Goal: Task Accomplishment & Management: Use online tool/utility

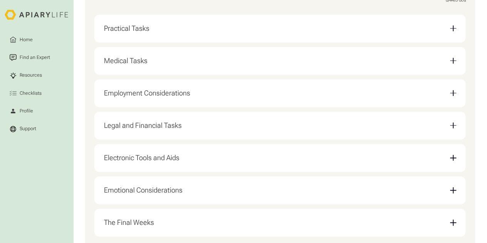
scroll to position [198, 0]
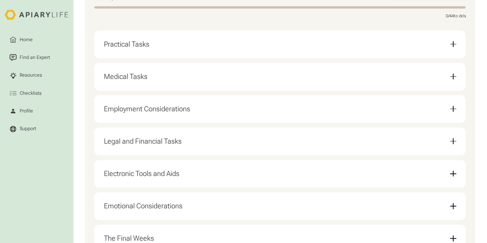
click at [217, 47] on div "Practical Tasks" at bounding box center [280, 44] width 352 height 18
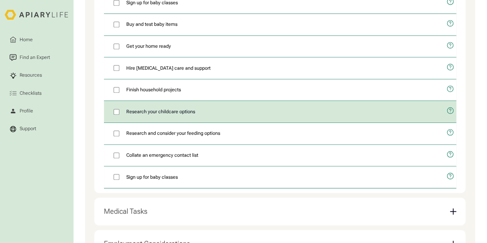
scroll to position [260, 0]
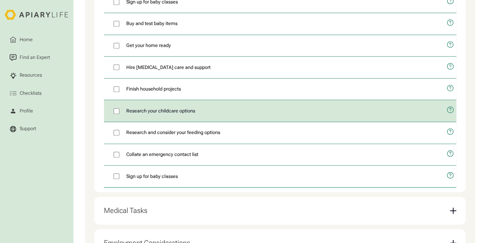
click at [159, 113] on span "Research your childcare options" at bounding box center [160, 110] width 69 height 7
click at [134, 113] on span "Research your childcare options" at bounding box center [160, 110] width 69 height 7
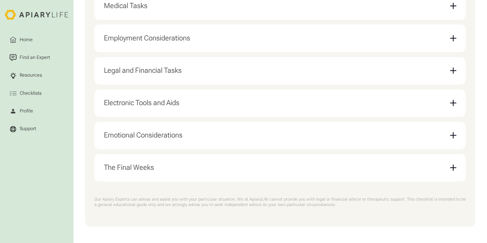
scroll to position [472, 0]
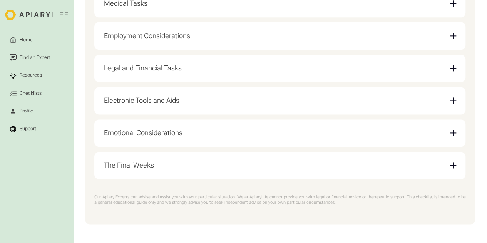
click at [121, 166] on div "The Final Weeks" at bounding box center [129, 165] width 50 height 8
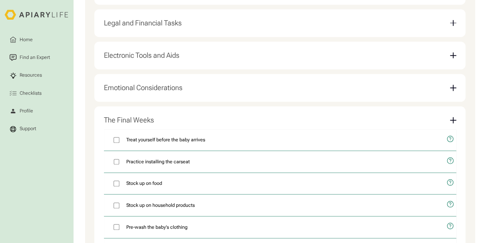
scroll to position [317, 0]
click at [151, 91] on div "Emotional Considerations" at bounding box center [143, 87] width 79 height 8
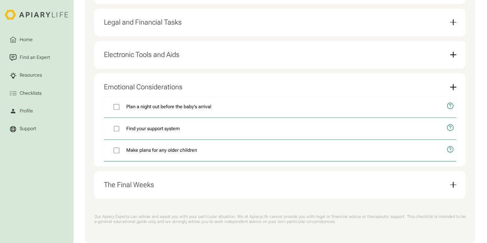
click at [162, 64] on div "Electronic Tools and Aids" at bounding box center [280, 55] width 352 height 18
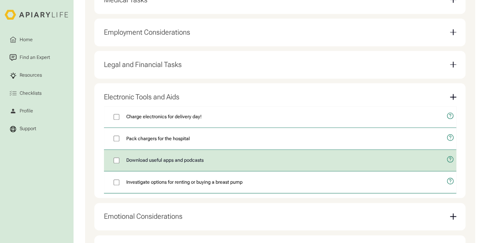
scroll to position [273, 0]
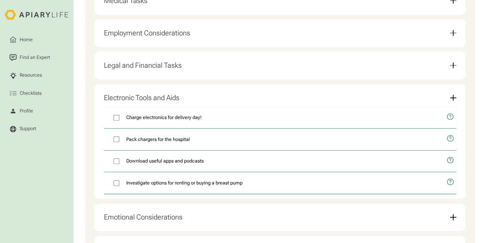
click at [152, 73] on div "Legal and Financial Tasks" at bounding box center [280, 66] width 352 height 18
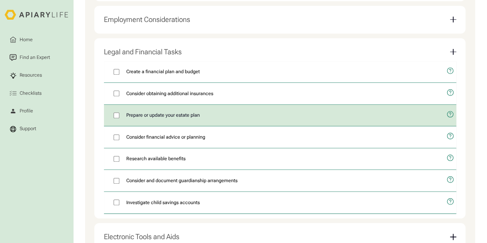
scroll to position [288, 0]
